Goal: Task Accomplishment & Management: Manage account settings

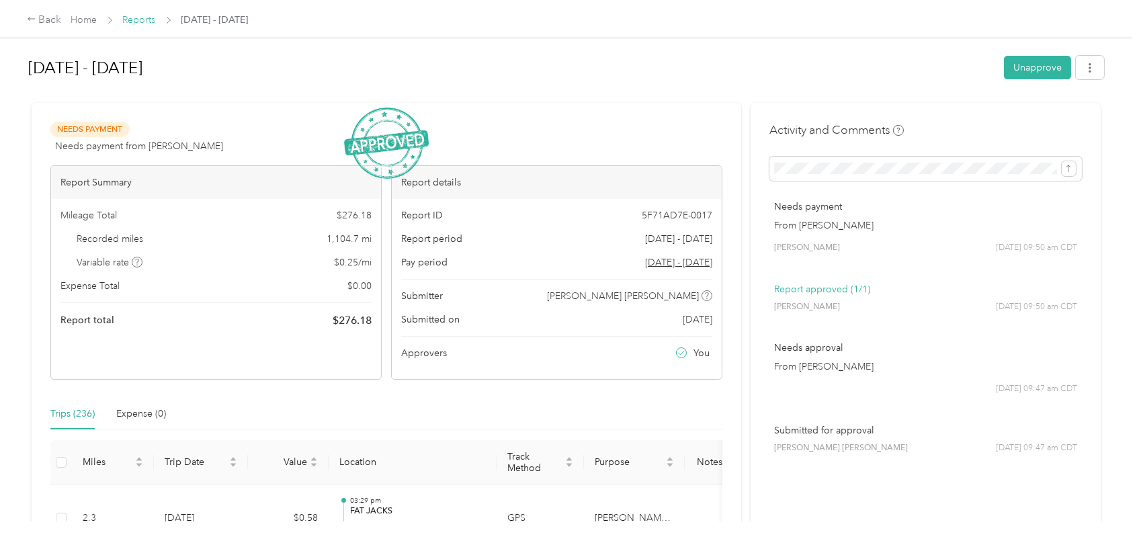
drag, startPoint x: 0, startPoint y: 0, endPoint x: 142, endPoint y: 20, distance: 143.9
click at [142, 20] on link "Reports" at bounding box center [139, 19] width 33 height 11
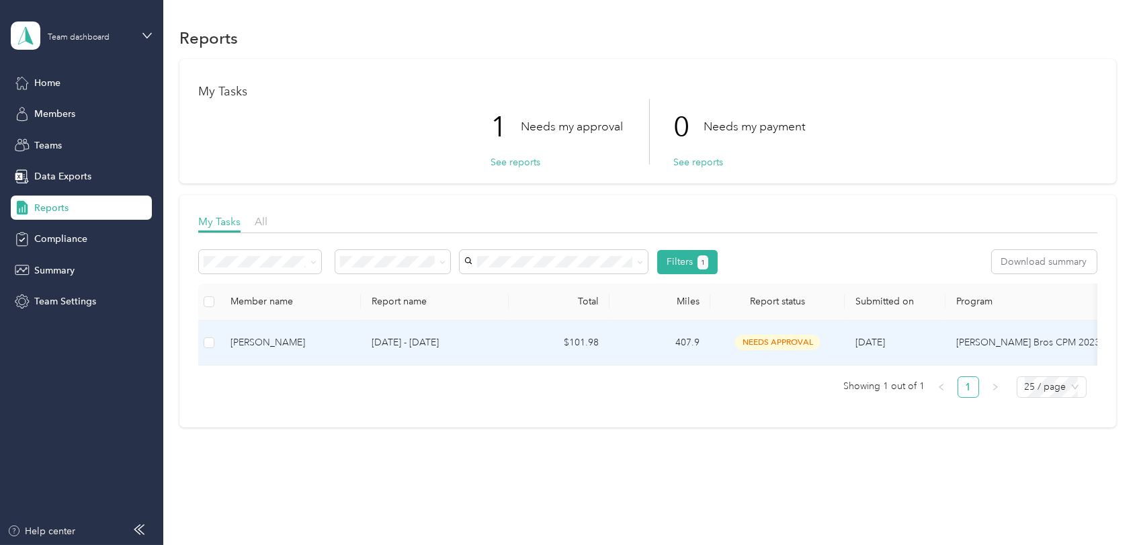
click at [247, 343] on div "[PERSON_NAME]" at bounding box center [290, 342] width 120 height 15
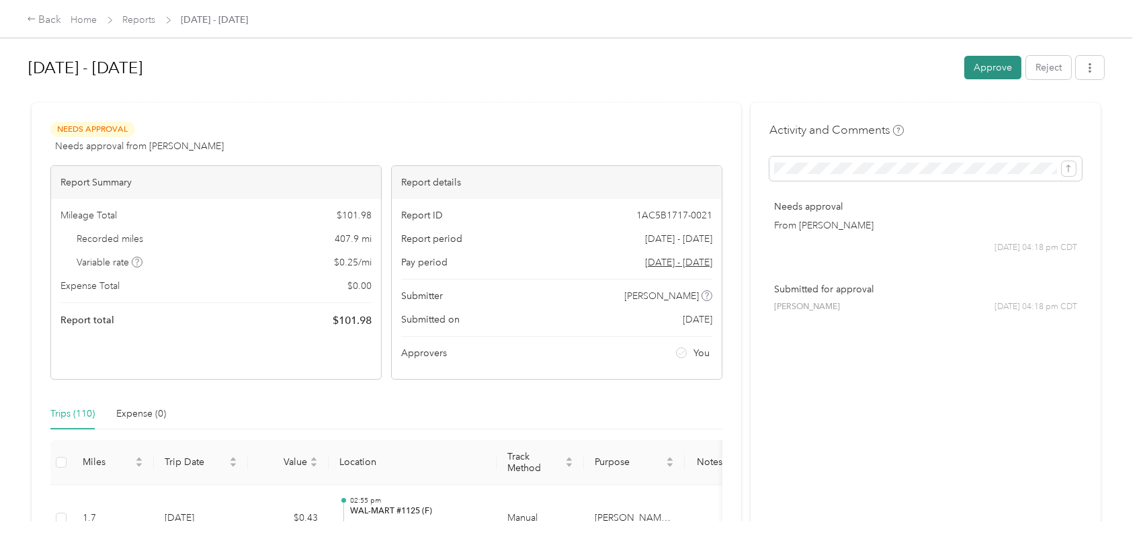
click at [987, 64] on button "Approve" at bounding box center [992, 68] width 57 height 24
